Goal: Communication & Community: Answer question/provide support

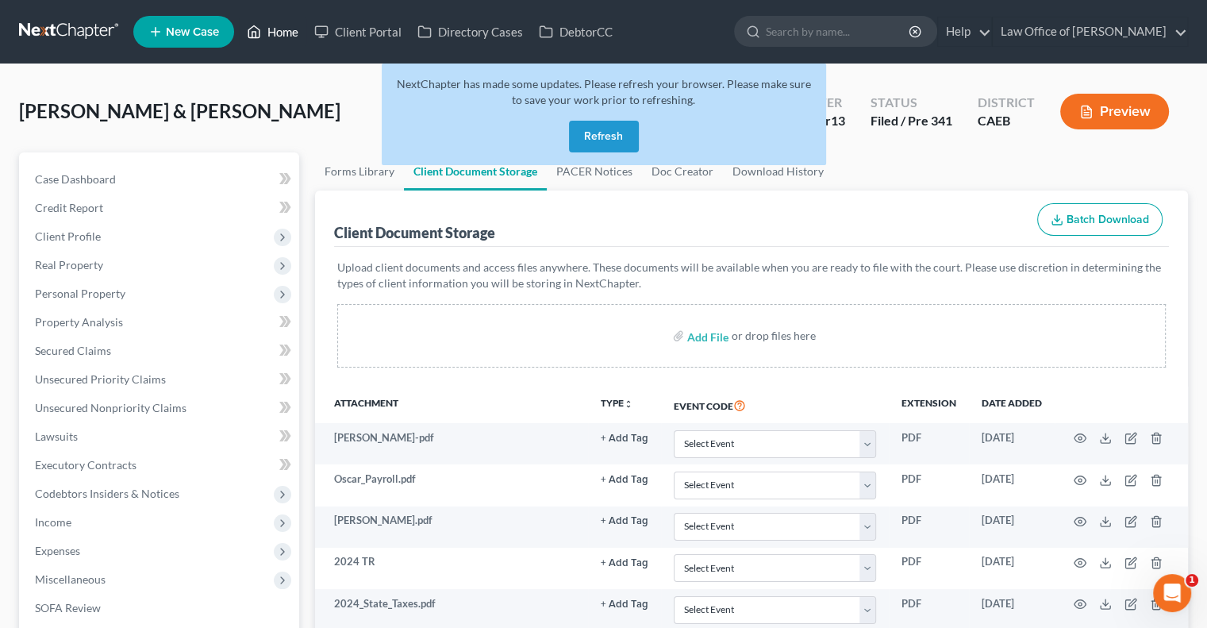
click at [276, 24] on link "Home" at bounding box center [272, 31] width 67 height 29
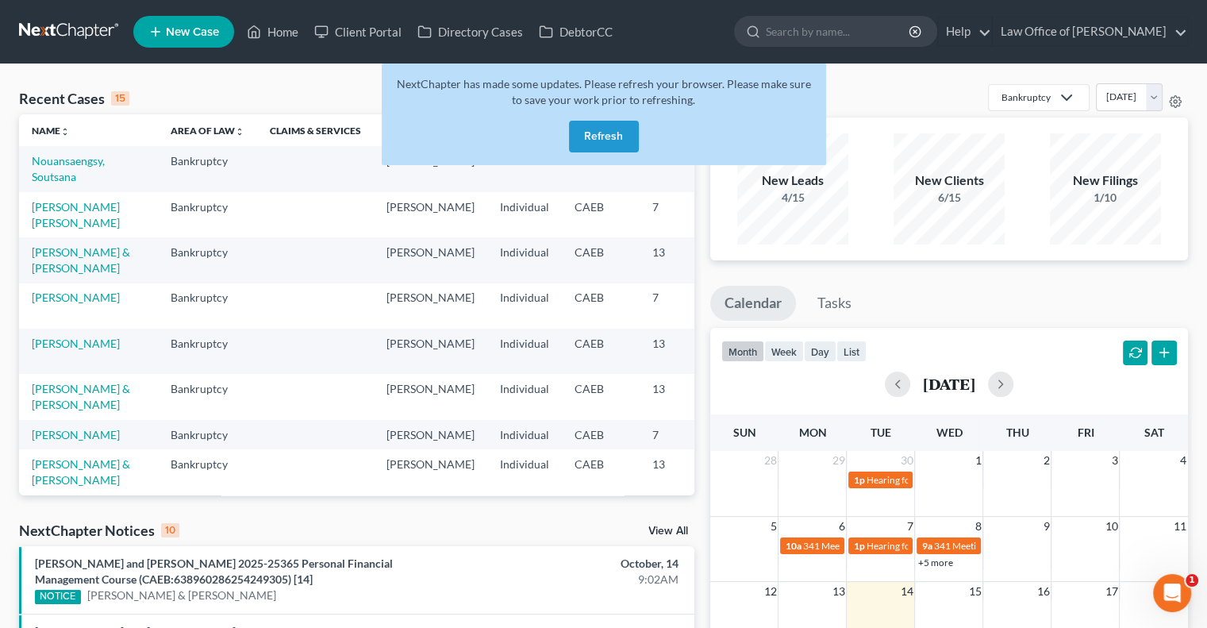
click at [600, 132] on button "Refresh" at bounding box center [604, 137] width 70 height 32
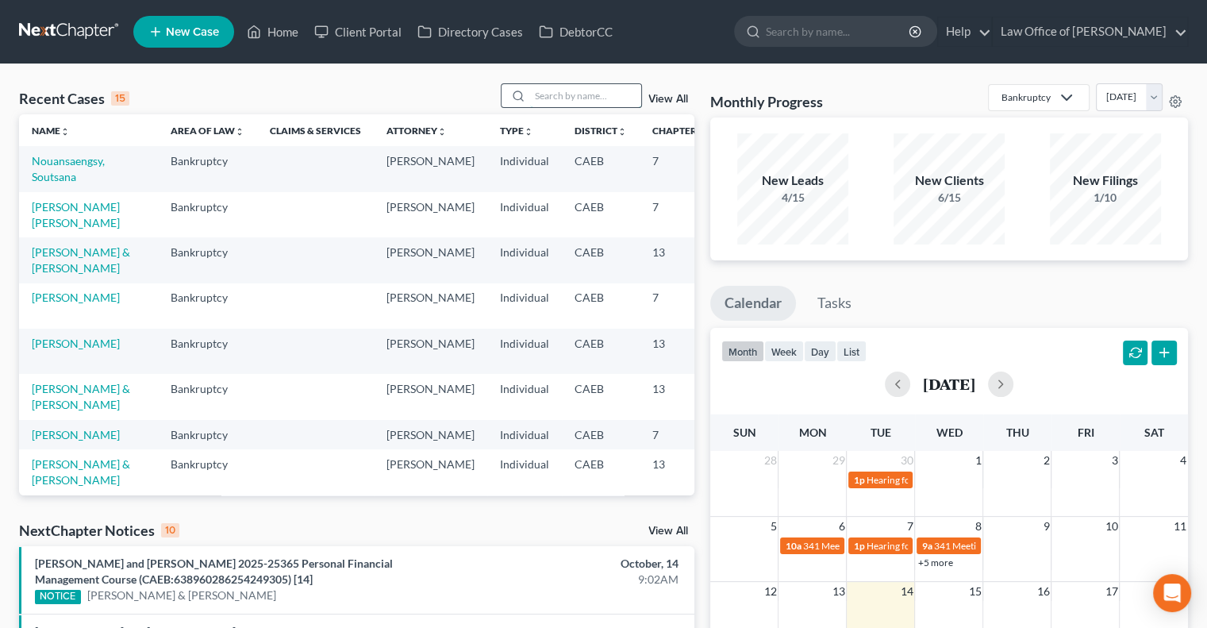
click at [606, 98] on input "search" at bounding box center [585, 95] width 111 height 23
type input "victor"
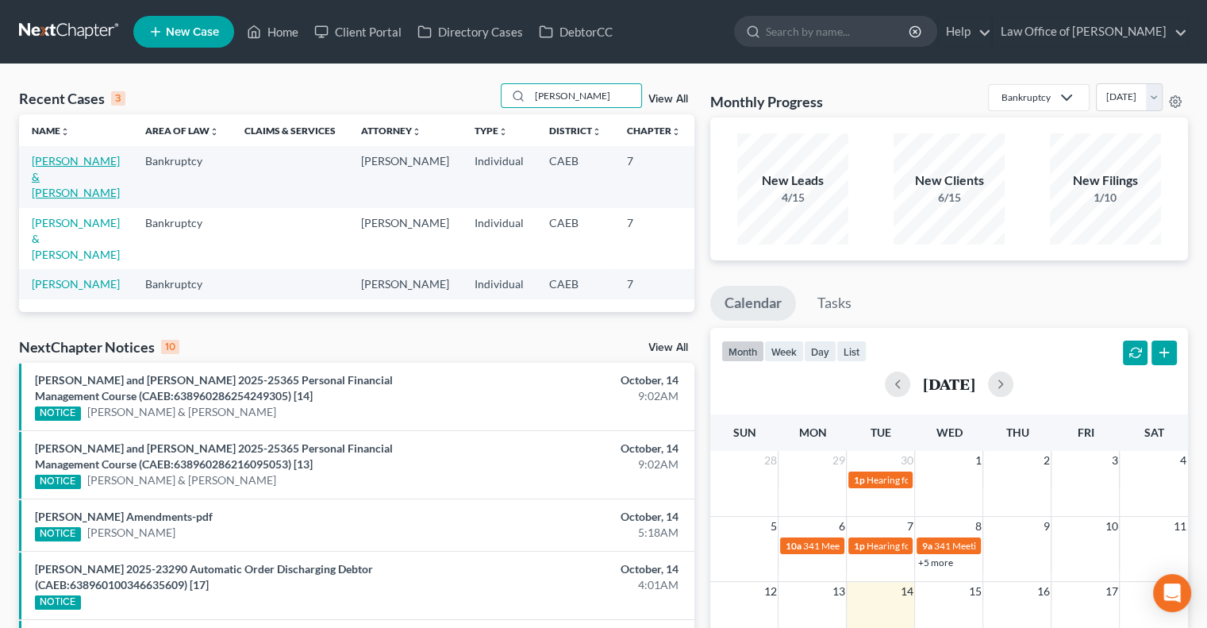
click at [48, 188] on link "DeLaCruz, Victor & Sillas, Claribel" at bounding box center [76, 176] width 88 height 45
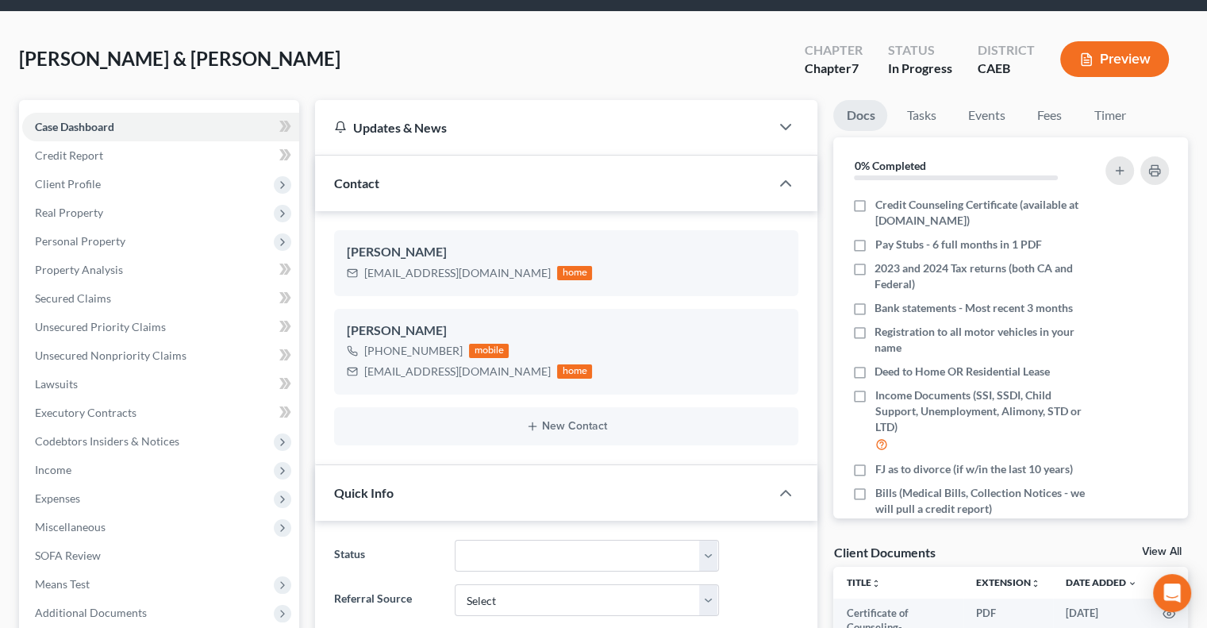
scroll to position [43, 0]
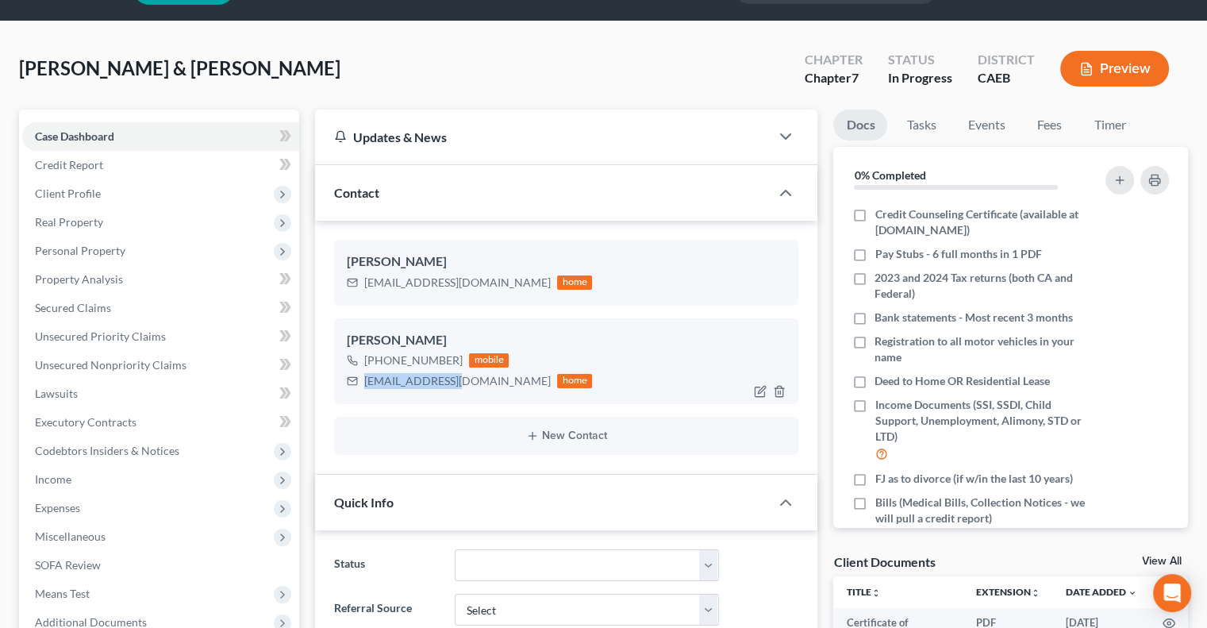
drag, startPoint x: 454, startPoint y: 382, endPoint x: 365, endPoint y: 382, distance: 88.9
click at [365, 382] on div "vicd85@gmail.com" at bounding box center [457, 381] width 186 height 16
copy div "vicd85@gmail.com"
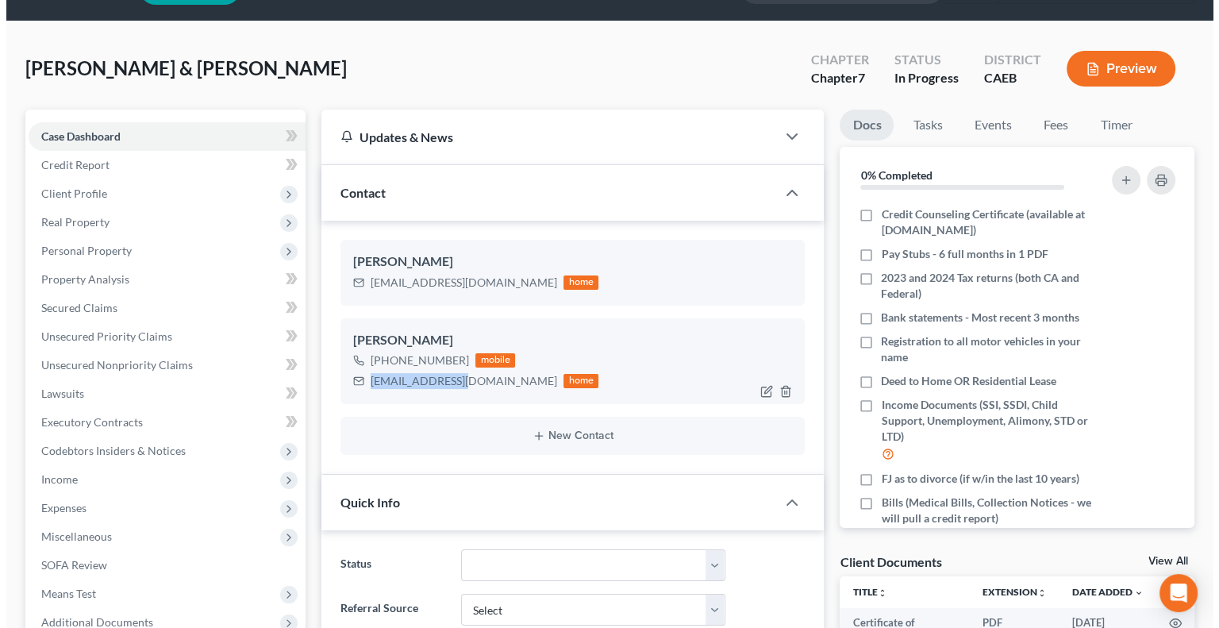
scroll to position [0, 0]
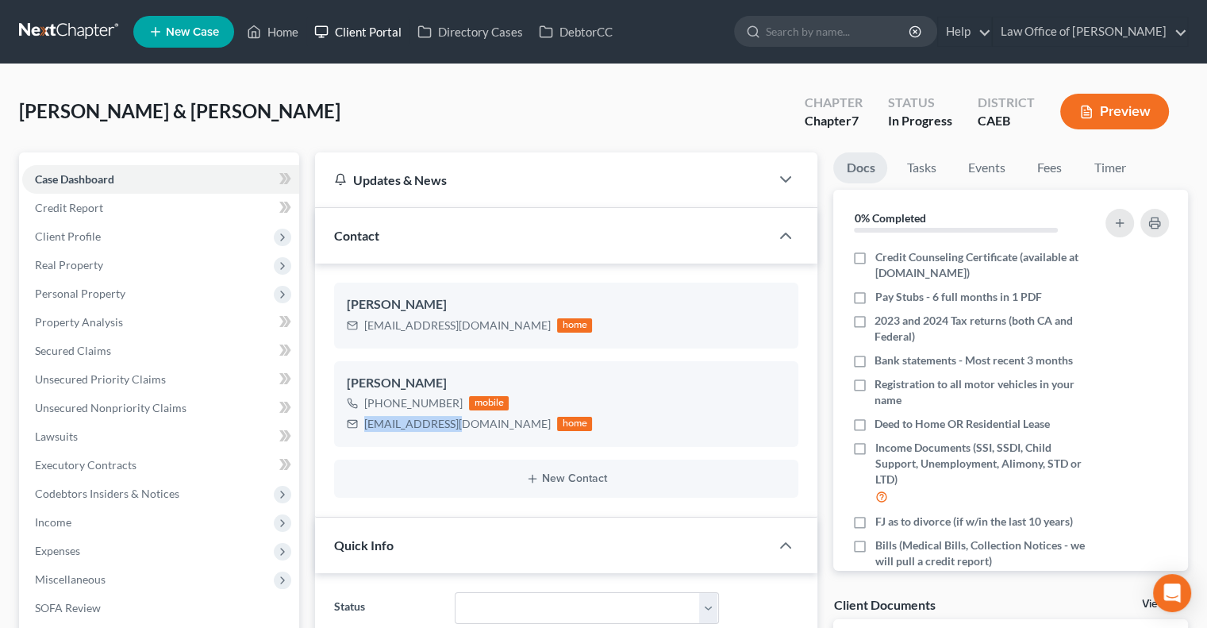
click at [355, 36] on link "Client Portal" at bounding box center [357, 31] width 103 height 29
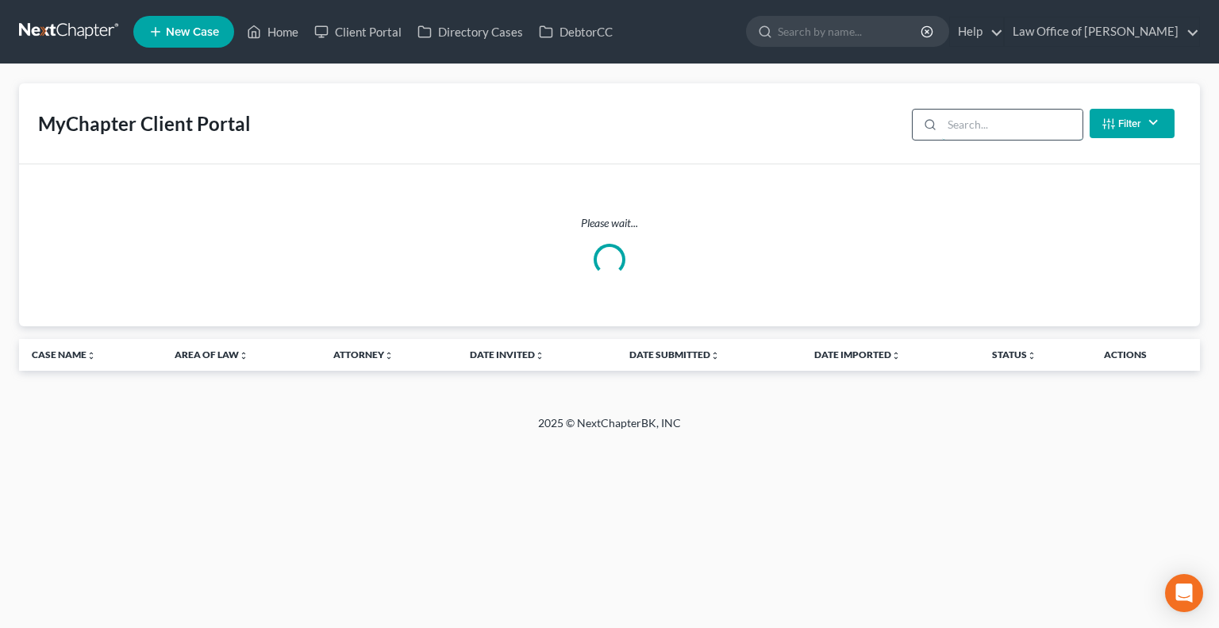
click at [968, 126] on input "search" at bounding box center [1012, 124] width 140 height 30
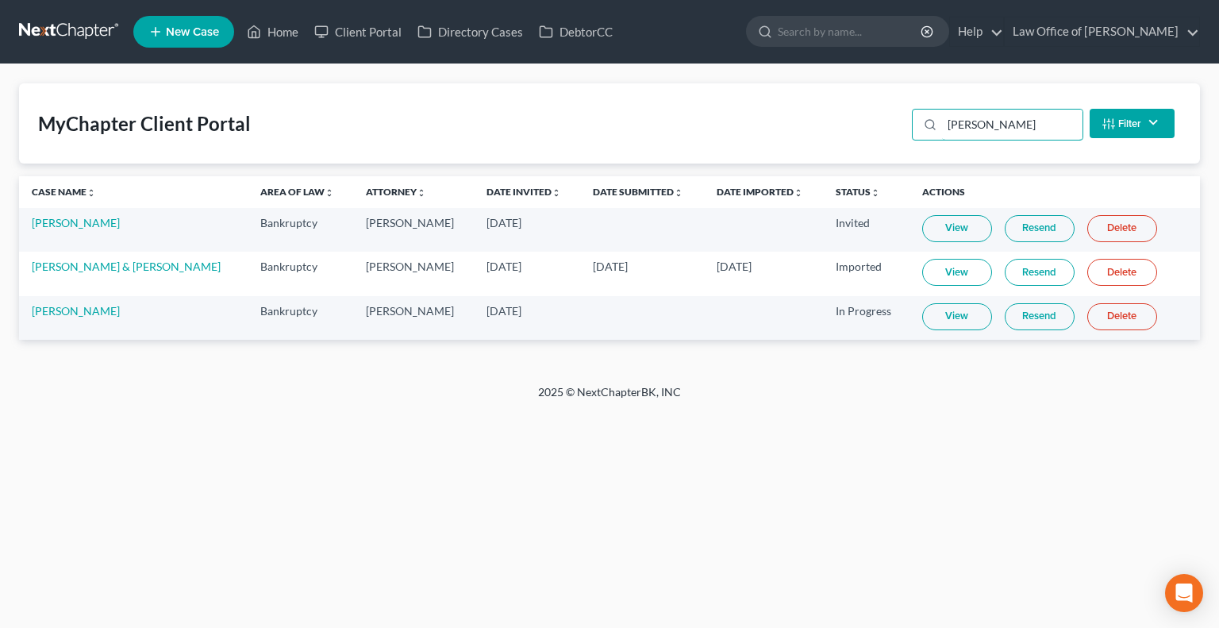
type input "victor"
click at [1026, 317] on link "Resend" at bounding box center [1039, 316] width 70 height 27
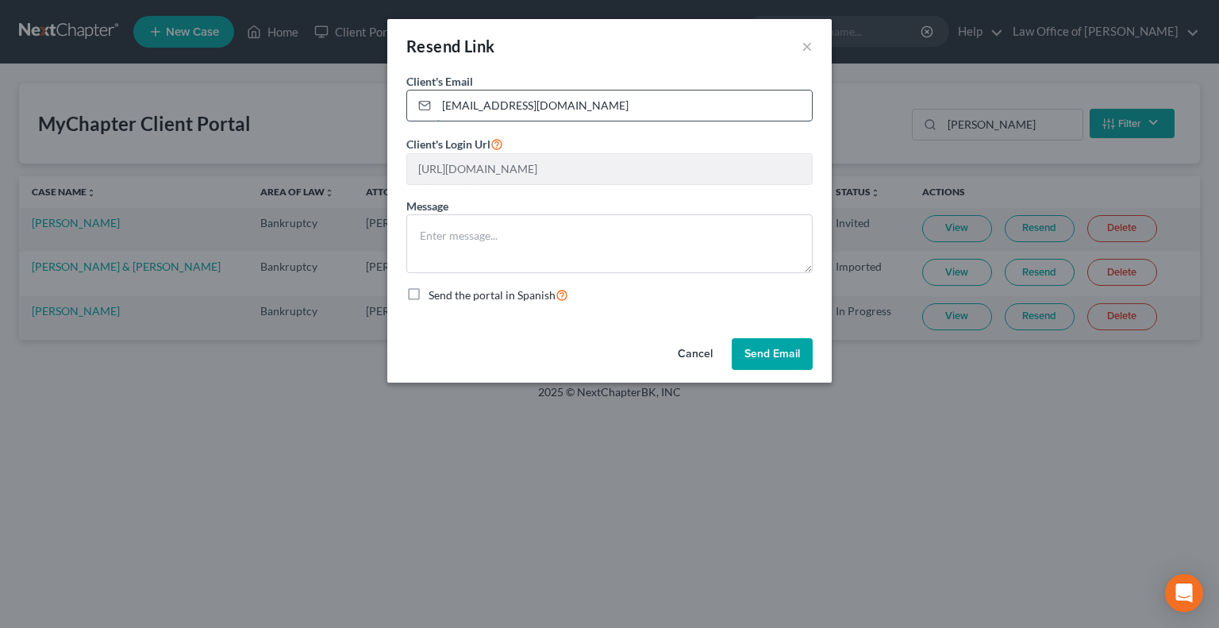
drag, startPoint x: 559, startPoint y: 107, endPoint x: 431, endPoint y: 92, distance: 128.6
click at [431, 92] on div "csillas7232@gmail.com" at bounding box center [609, 106] width 406 height 32
paste input "vicd85@gmail.com"
type input "vicd85@gmail.com"
click at [486, 232] on textarea at bounding box center [609, 243] width 406 height 59
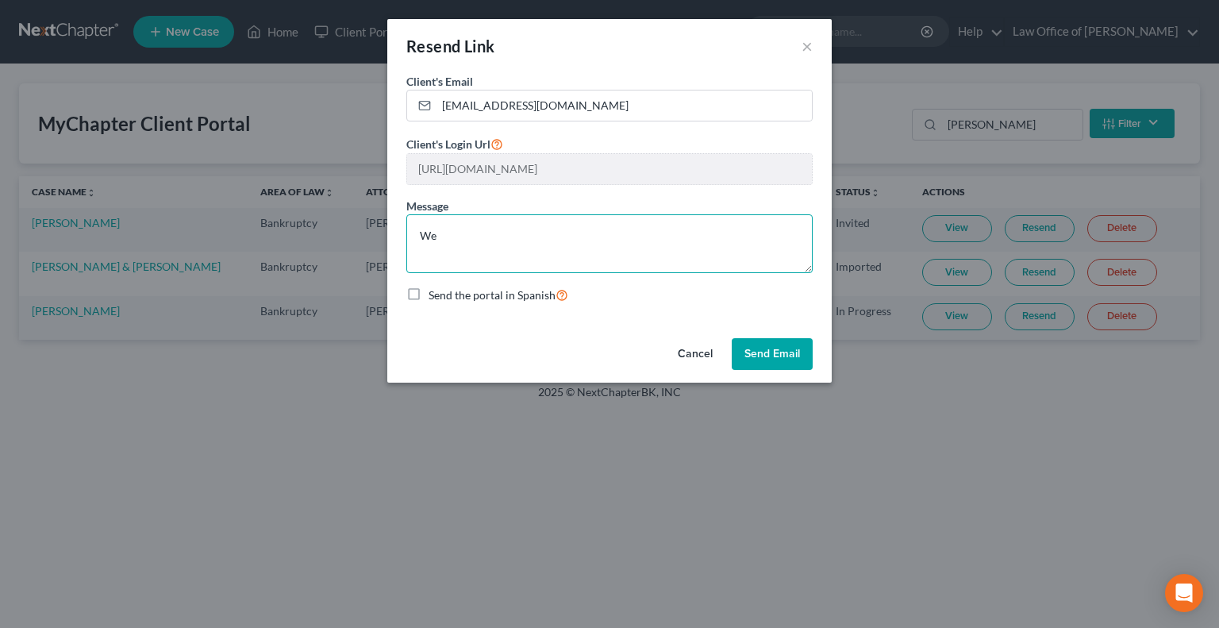
type textarea "W"
paste textarea "vicd85@gmail.com"
type textarea "v"
type textarea "We need all the documents to prepare the petition. Thanks!"
click at [755, 366] on button "Send Email" at bounding box center [772, 354] width 81 height 32
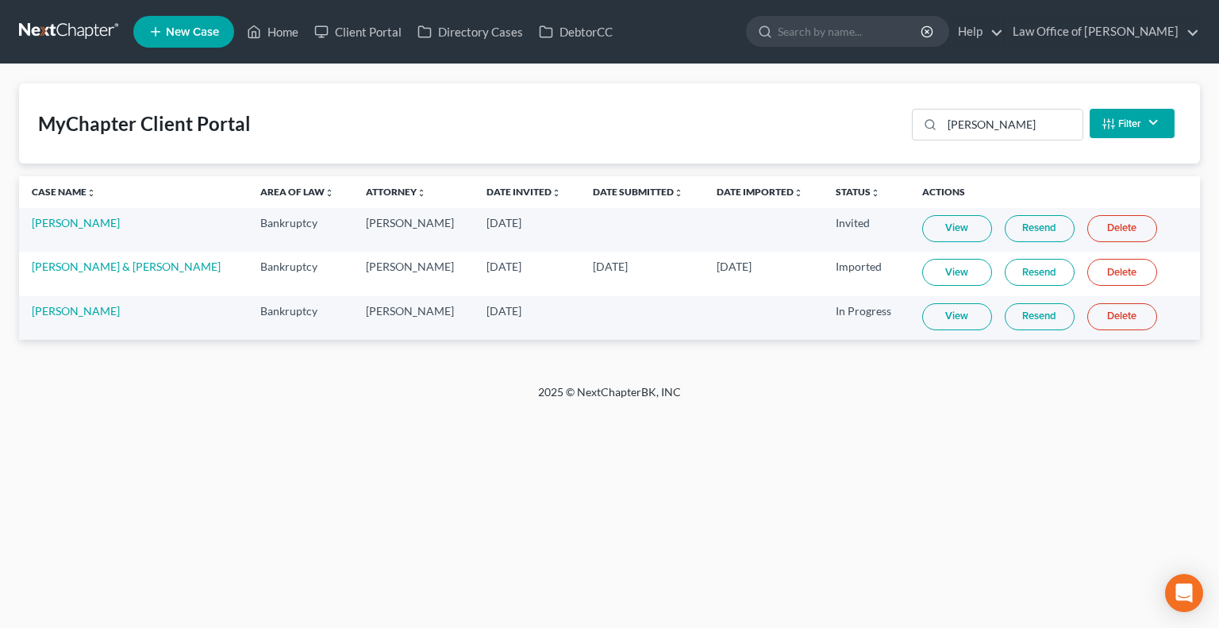
click at [1031, 314] on link "Resend" at bounding box center [1039, 316] width 70 height 27
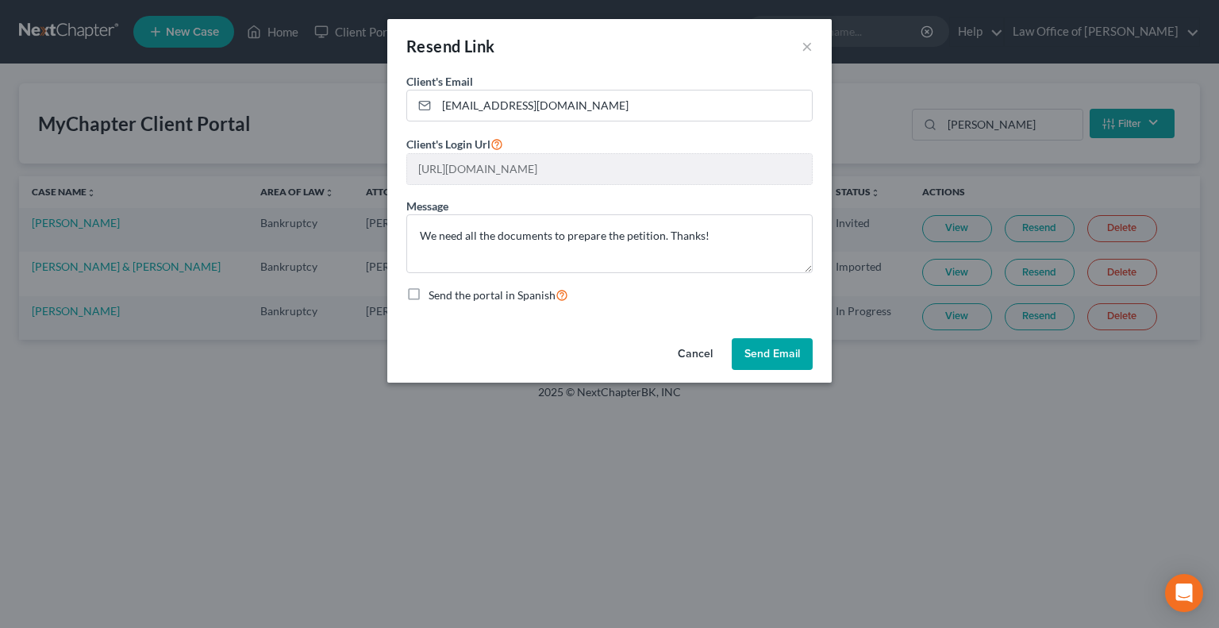
click at [689, 349] on button "Cancel" at bounding box center [695, 354] width 60 height 32
